Goal: Task Accomplishment & Management: Use online tool/utility

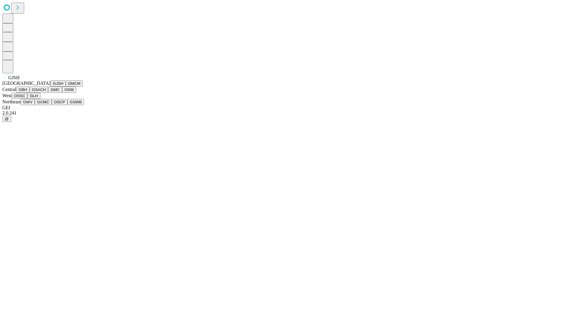
click at [50, 87] on button "GJSH" at bounding box center [57, 83] width 15 height 6
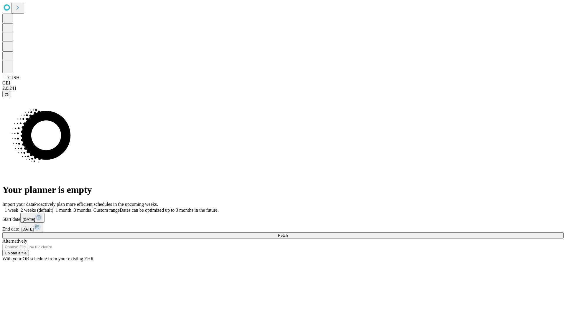
click at [71, 208] on label "1 month" at bounding box center [62, 210] width 18 height 5
click at [288, 233] on span "Fetch" at bounding box center [283, 235] width 10 height 4
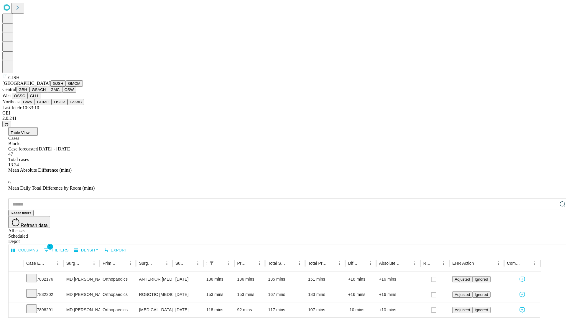
click at [66, 87] on button "GMCM" at bounding box center [74, 83] width 17 height 6
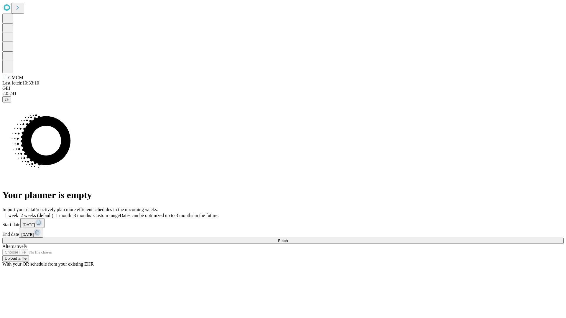
click at [71, 213] on label "1 month" at bounding box center [62, 215] width 18 height 5
click at [288, 239] on span "Fetch" at bounding box center [283, 241] width 10 height 4
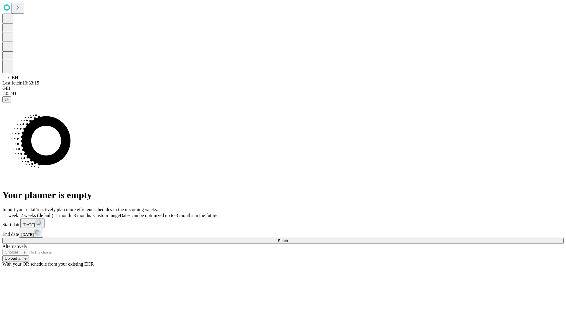
click at [71, 213] on label "1 month" at bounding box center [62, 215] width 18 height 5
click at [288, 239] on span "Fetch" at bounding box center [283, 241] width 10 height 4
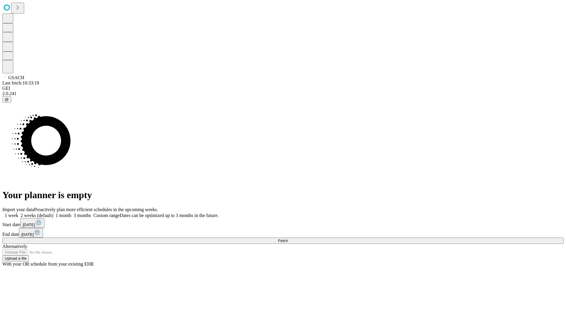
click at [288, 239] on span "Fetch" at bounding box center [283, 241] width 10 height 4
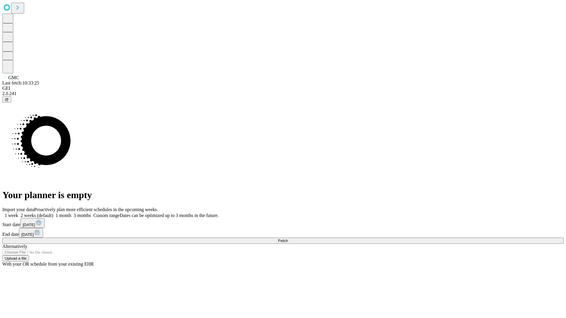
click at [71, 213] on label "1 month" at bounding box center [62, 215] width 18 height 5
click at [288, 239] on span "Fetch" at bounding box center [283, 241] width 10 height 4
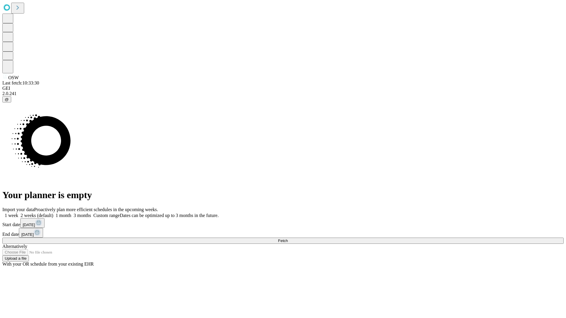
click at [71, 213] on label "1 month" at bounding box center [62, 215] width 18 height 5
click at [288, 239] on span "Fetch" at bounding box center [283, 241] width 10 height 4
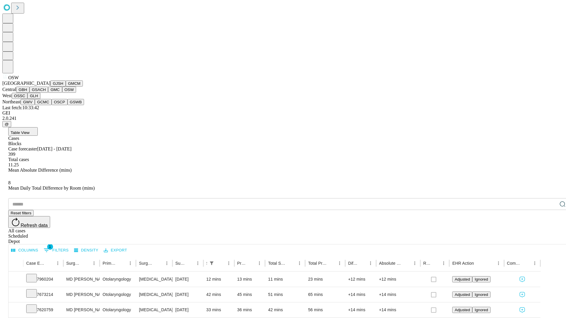
click at [28, 99] on button "OSSC" at bounding box center [20, 96] width 16 height 6
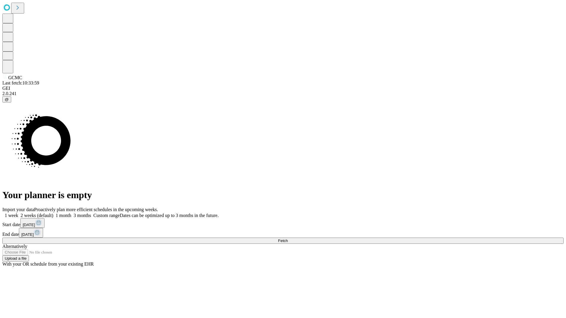
click at [71, 213] on label "1 month" at bounding box center [62, 215] width 18 height 5
click at [288, 239] on span "Fetch" at bounding box center [283, 241] width 10 height 4
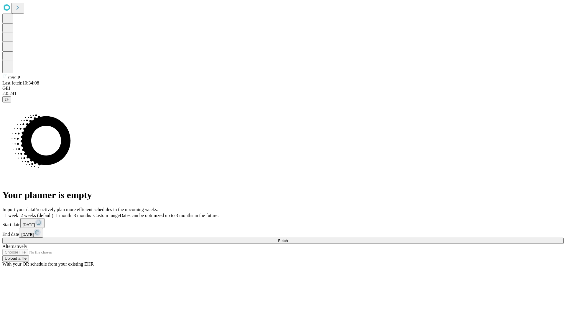
click at [71, 213] on label "1 month" at bounding box center [62, 215] width 18 height 5
click at [288, 239] on span "Fetch" at bounding box center [283, 241] width 10 height 4
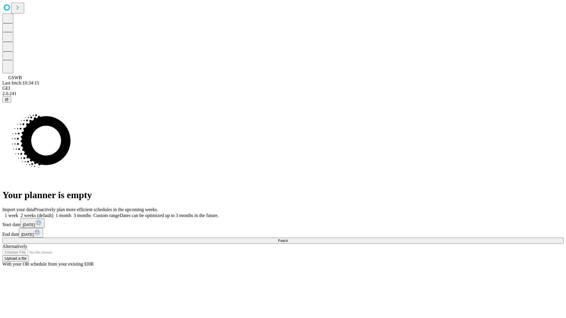
click at [288, 239] on span "Fetch" at bounding box center [283, 241] width 10 height 4
